Goal: Task Accomplishment & Management: Use online tool/utility

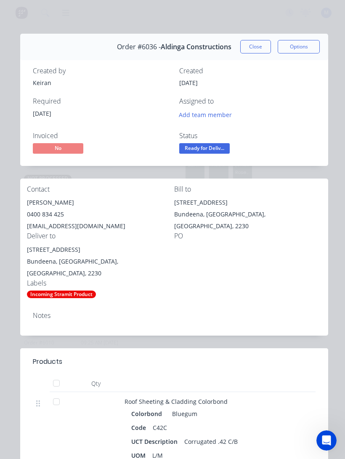
click at [258, 46] on button "Close" at bounding box center [256, 46] width 31 height 13
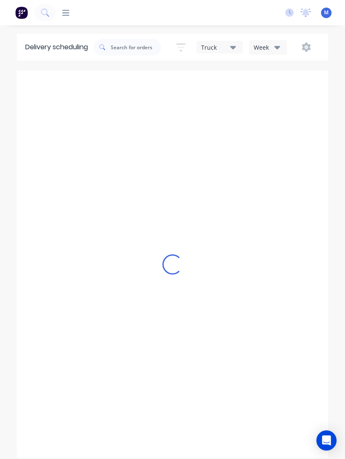
type input "[DATE] - [DATE]"
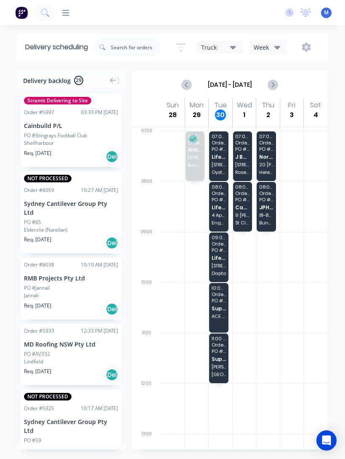
click at [222, 149] on span "PO # #1173" at bounding box center [219, 149] width 14 height 5
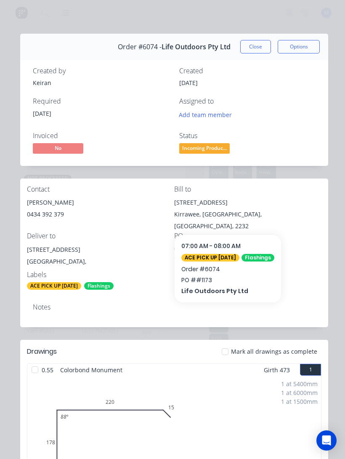
click at [260, 42] on button "Close" at bounding box center [256, 46] width 31 height 13
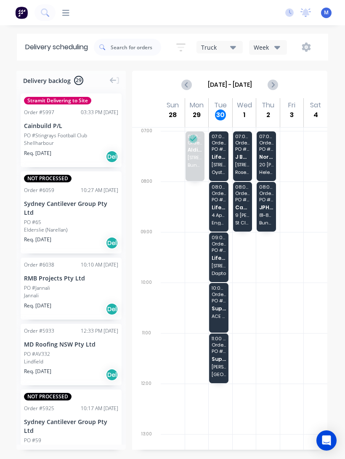
click at [220, 197] on span "PO # 1135" at bounding box center [219, 199] width 14 height 5
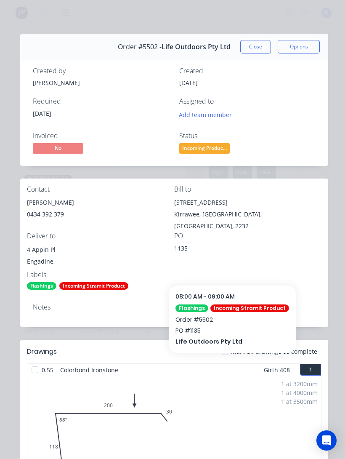
click at [257, 46] on button "Close" at bounding box center [256, 46] width 31 height 13
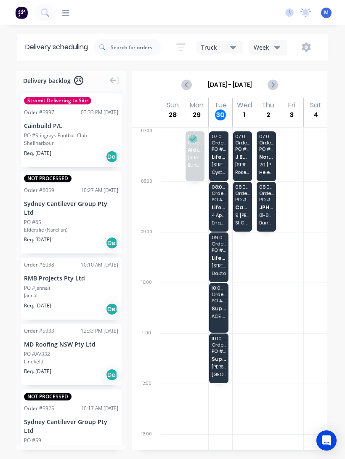
click at [222, 266] on span "[STREET_ADDRESS][PERSON_NAME]" at bounding box center [219, 265] width 14 height 5
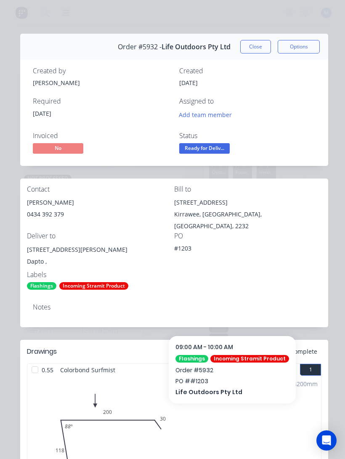
click at [257, 46] on button "Close" at bounding box center [256, 46] width 31 height 13
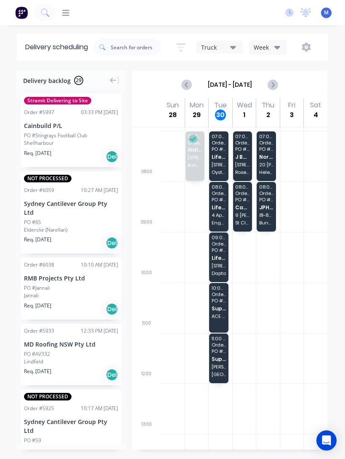
scroll to position [40, 0]
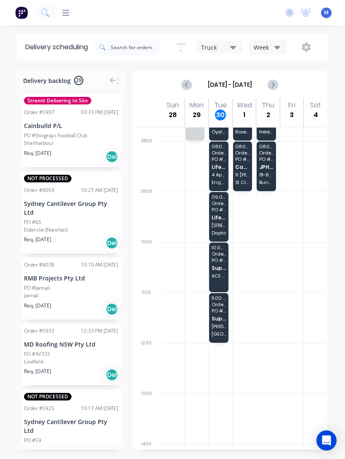
click at [224, 316] on span "Supplier Pick Ups" at bounding box center [219, 318] width 14 height 5
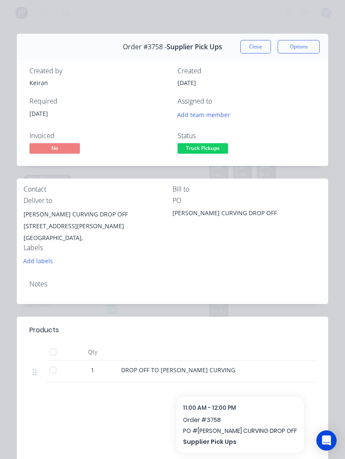
scroll to position [0, 0]
click at [259, 53] on button "Close" at bounding box center [256, 46] width 31 height 13
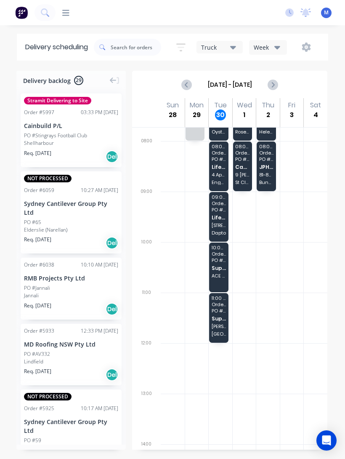
click at [329, 431] on div "Open Intercom Messenger" at bounding box center [327, 441] width 20 height 20
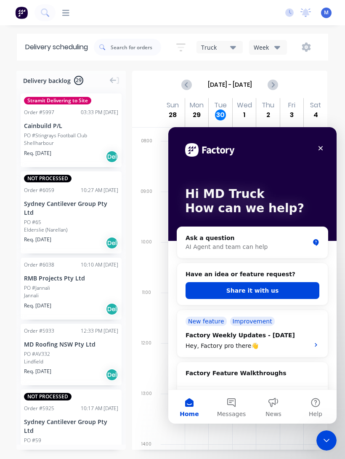
click at [327, 446] on div "Close Intercom Messenger" at bounding box center [327, 441] width 20 height 20
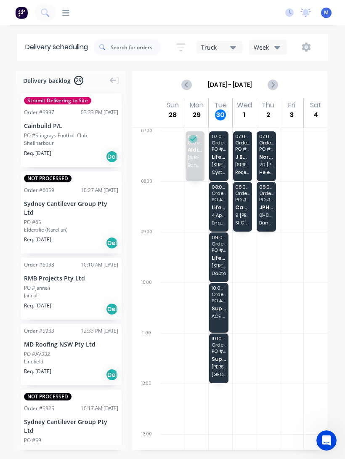
click at [222, 200] on span "PO # 1135" at bounding box center [219, 199] width 14 height 5
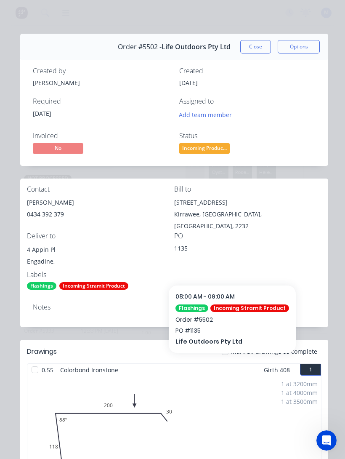
click at [253, 50] on button "Close" at bounding box center [256, 46] width 31 height 13
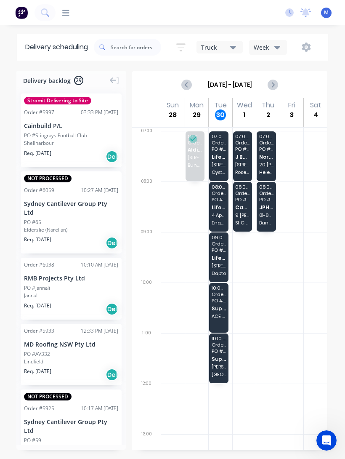
click at [220, 205] on span "Life Outdoors Pty Ltd" at bounding box center [219, 207] width 14 height 5
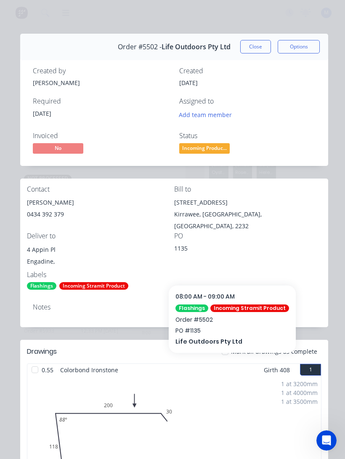
click at [259, 43] on button "Close" at bounding box center [256, 46] width 31 height 13
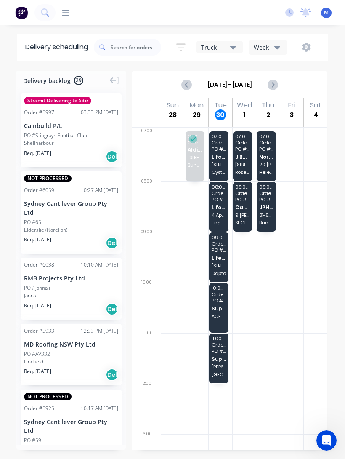
click at [218, 255] on span "Life Outdoors Pty Ltd" at bounding box center [219, 257] width 14 height 5
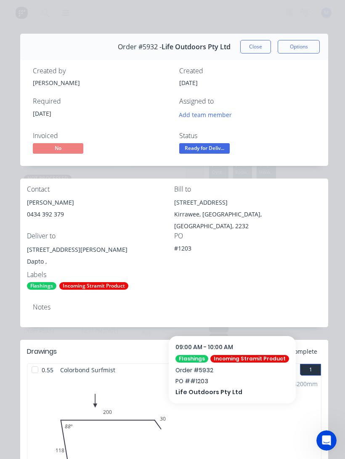
click at [267, 48] on button "Close" at bounding box center [256, 46] width 31 height 13
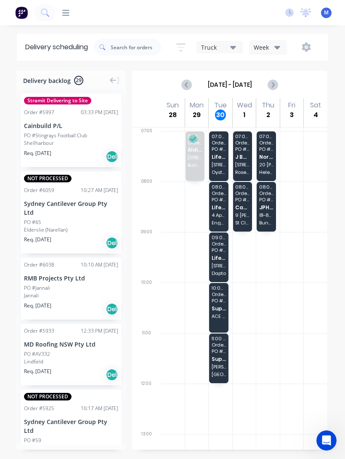
click at [229, 254] on div "09:00 - 10:00 Order # 5932 PO # #1203 Life Outdoors Pty Ltd 32 [PERSON_NAME] Cl…" at bounding box center [219, 257] width 20 height 51
click at [222, 255] on span "Life Outdoors Pty Ltd" at bounding box center [219, 257] width 14 height 5
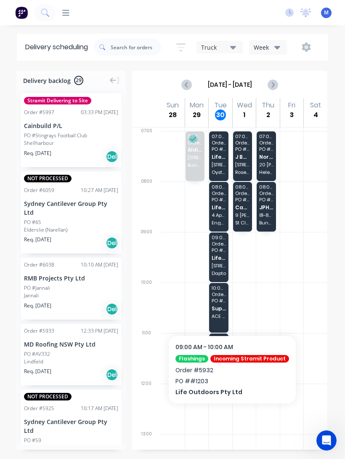
click at [230, 261] on div at bounding box center [221, 257] width 24 height 51
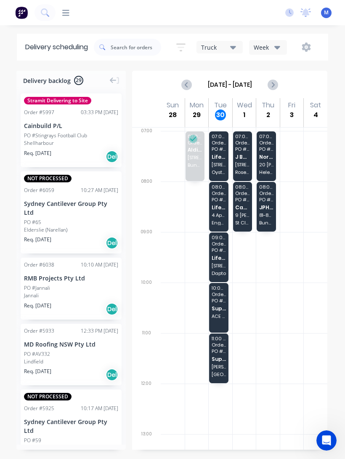
click at [216, 256] on span "Life Outdoors Pty Ltd" at bounding box center [219, 257] width 14 height 5
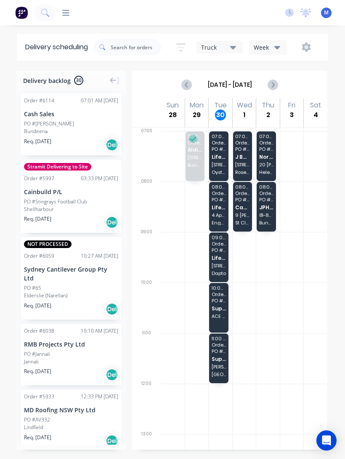
click at [224, 263] on span "[STREET_ADDRESS][PERSON_NAME]" at bounding box center [219, 265] width 14 height 5
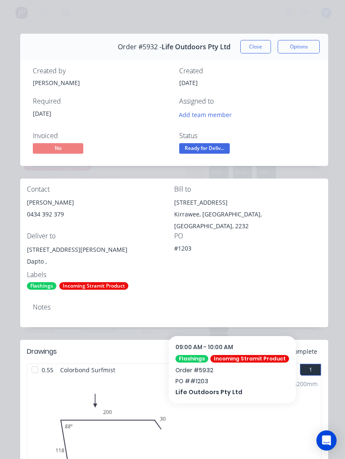
click at [262, 46] on button "Close" at bounding box center [256, 46] width 31 height 13
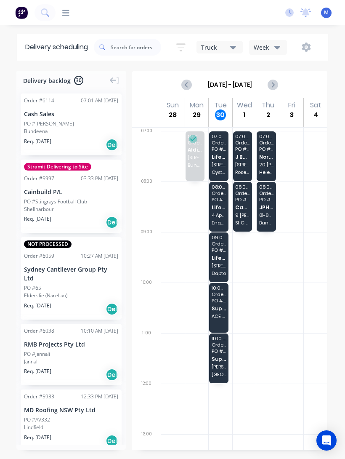
click at [225, 154] on span "Life Outdoors Pty Ltd" at bounding box center [219, 156] width 14 height 5
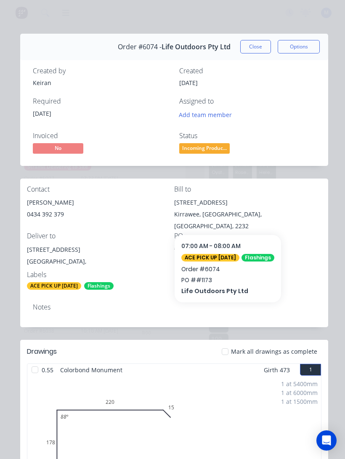
click at [45, 21] on div "Order details Collaborate Checklists 0/0 Tracking Linked Orders Timeline Order …" at bounding box center [172, 229] width 345 height 459
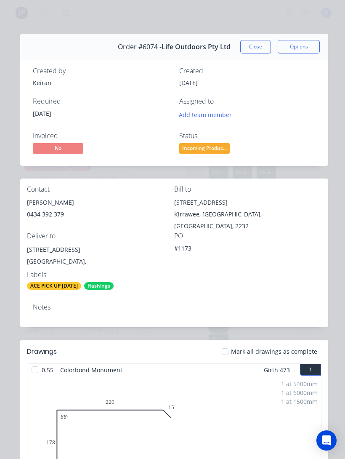
click at [30, 11] on div "Order details Collaborate Checklists 0/0 Tracking Linked Orders Timeline Order …" at bounding box center [172, 229] width 345 height 459
click at [26, 17] on div "Order details Collaborate Checklists 0/0 Tracking Linked Orders Timeline Order …" at bounding box center [172, 229] width 345 height 459
click at [341, 31] on div "Order details Collaborate Checklists 0/0 Tracking Linked Orders Timeline Order …" at bounding box center [172, 229] width 345 height 459
click at [252, 58] on div "Order #6074 - Life Outdoors Pty Ltd Close Options" at bounding box center [174, 47] width 308 height 27
click at [264, 43] on button "Close" at bounding box center [256, 46] width 31 height 13
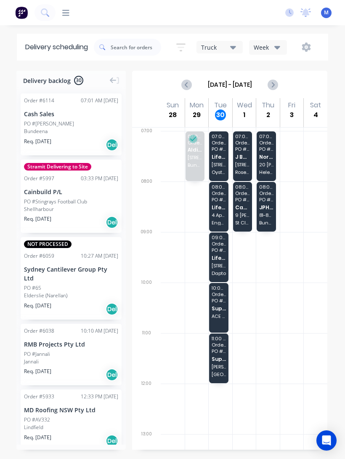
click at [223, 150] on span "PO # #1173" at bounding box center [219, 149] width 14 height 5
